Goal: Find contact information: Find contact information

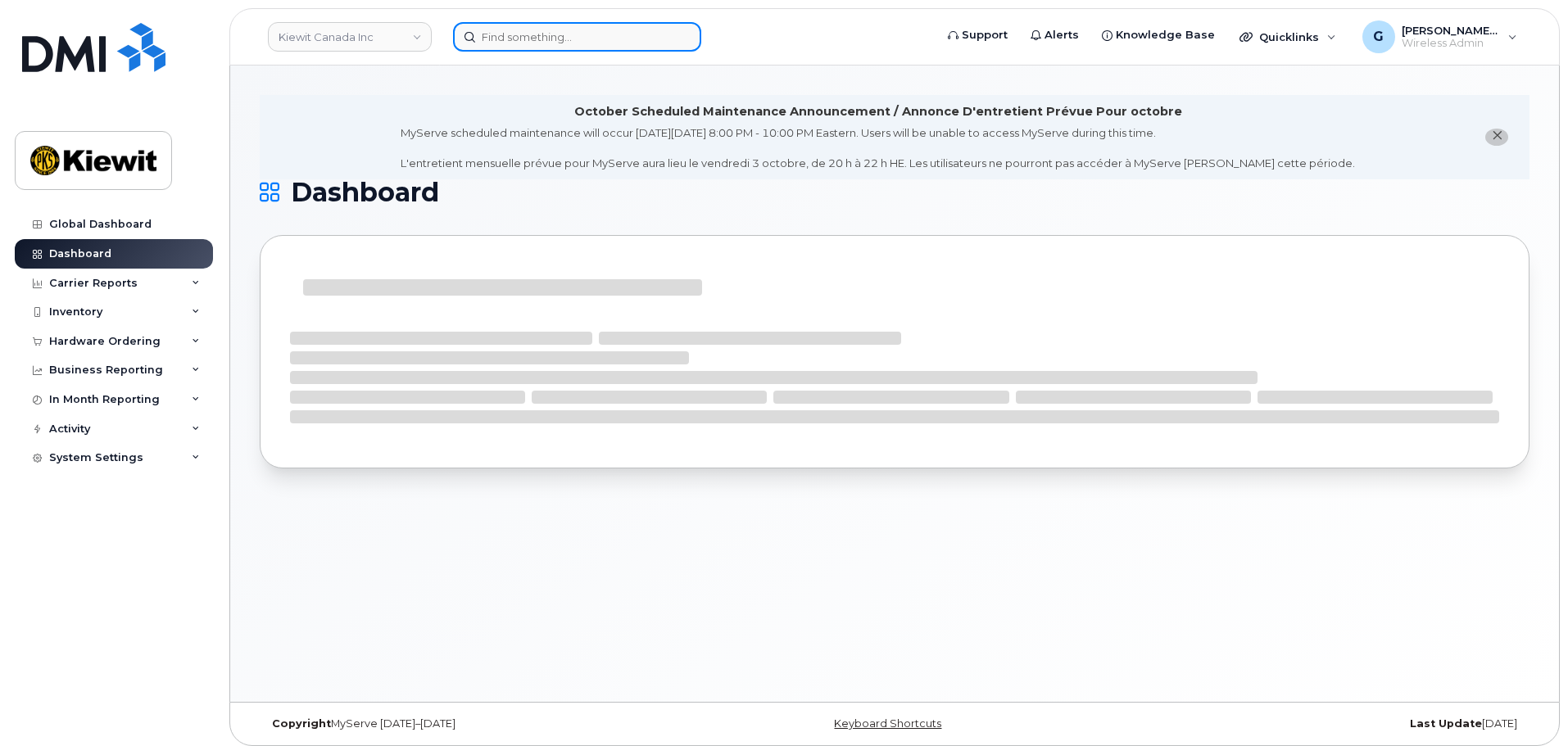
click at [507, 36] on input at bounding box center [577, 36] width 248 height 29
paste input "498553"
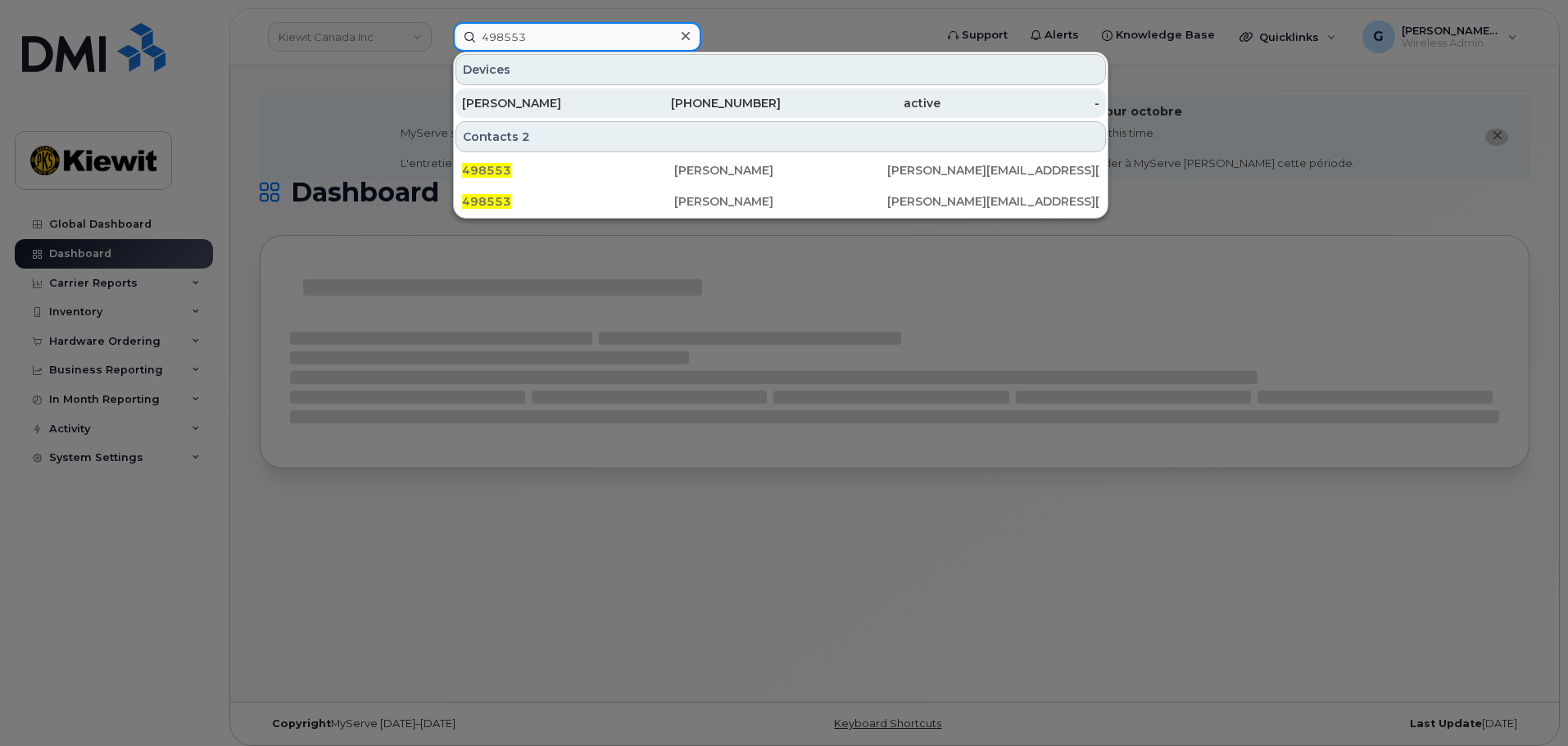
type input "498553"
click at [637, 113] on div "[PHONE_NUMBER]" at bounding box center [701, 103] width 160 height 29
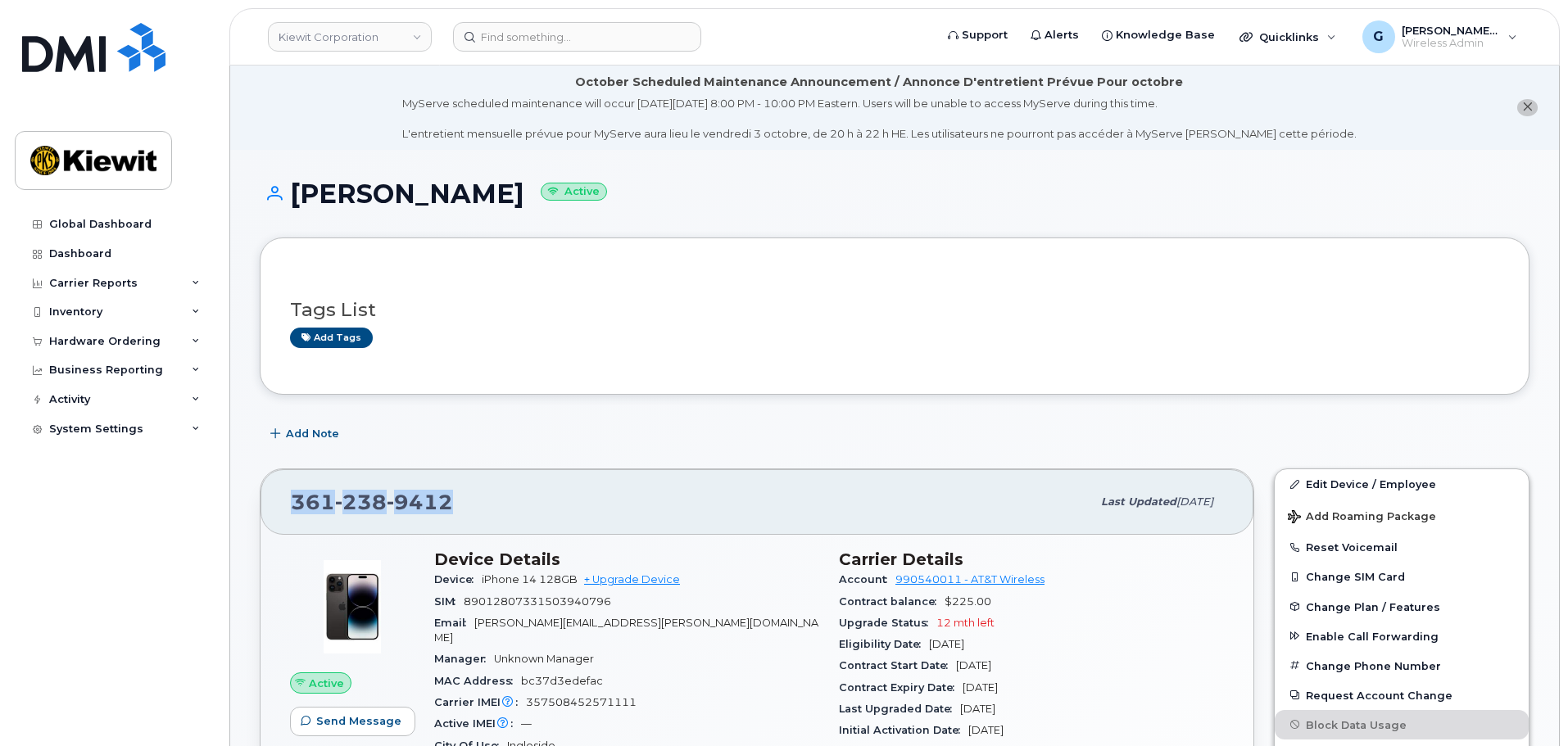
drag, startPoint x: 467, startPoint y: 516, endPoint x: 273, endPoint y: 511, distance: 194.1
click at [273, 511] on div "361 238 9412 Last updated Sep 25, 2025" at bounding box center [757, 501] width 993 height 65
copy span "361 238 9412"
